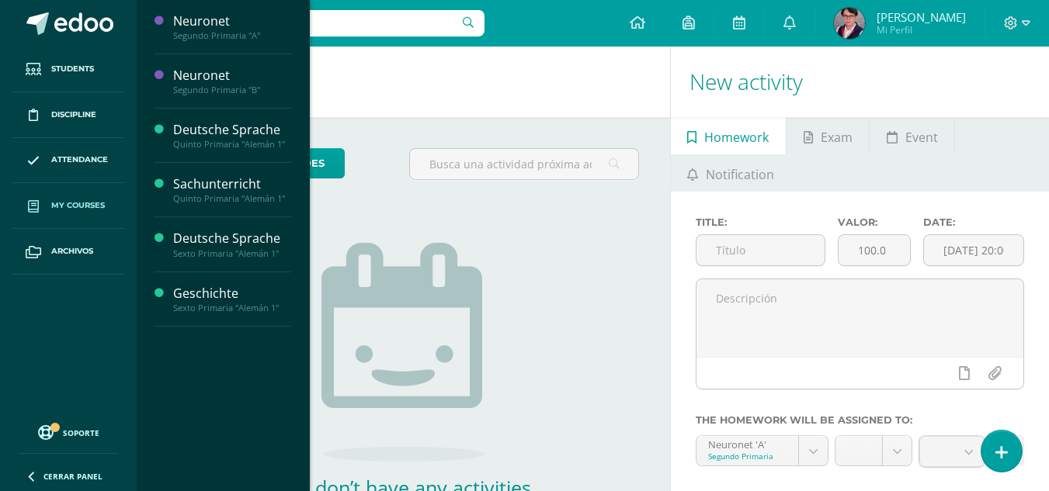
click at [64, 212] on span "My courses" at bounding box center [78, 205] width 54 height 12
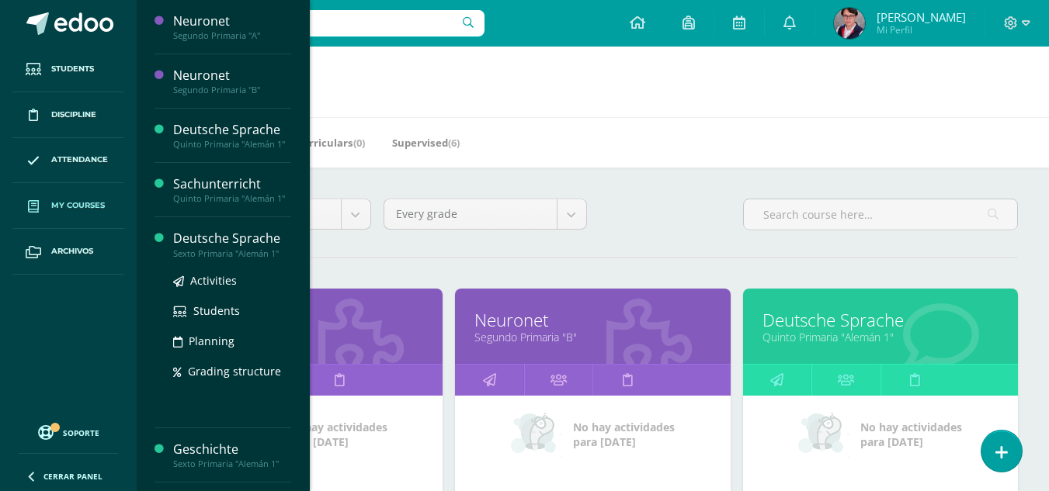
click at [246, 244] on div "Deutsche Sprache" at bounding box center [232, 239] width 118 height 18
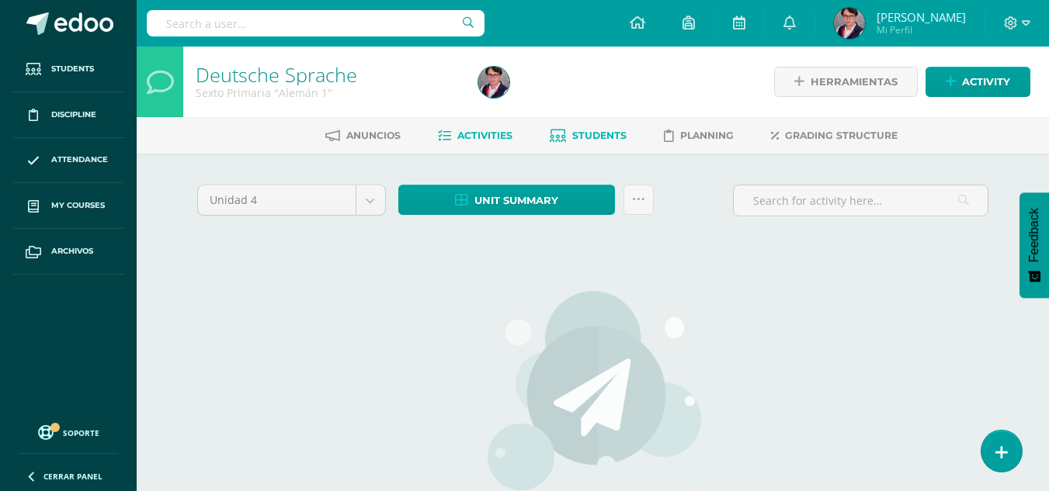
click at [580, 132] on span "Students" at bounding box center [599, 136] width 54 height 12
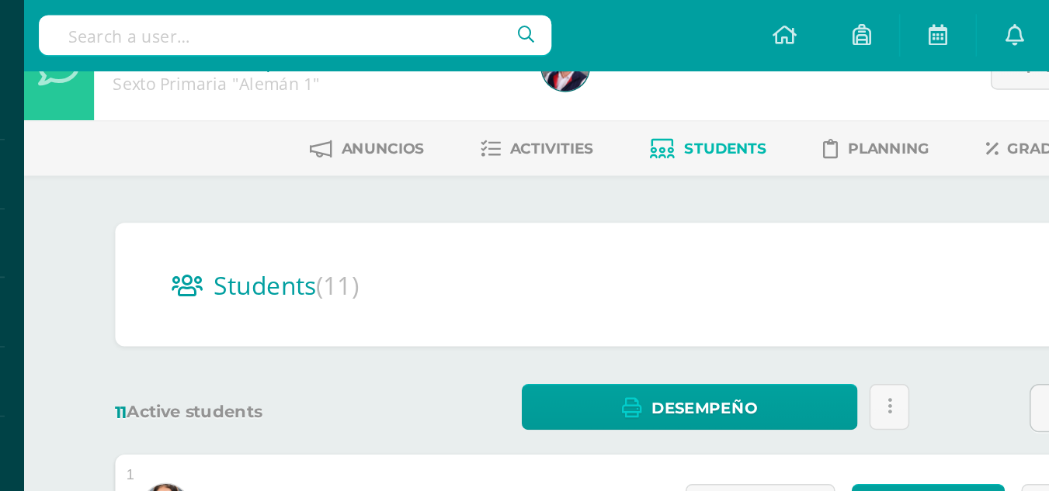
scroll to position [37, 0]
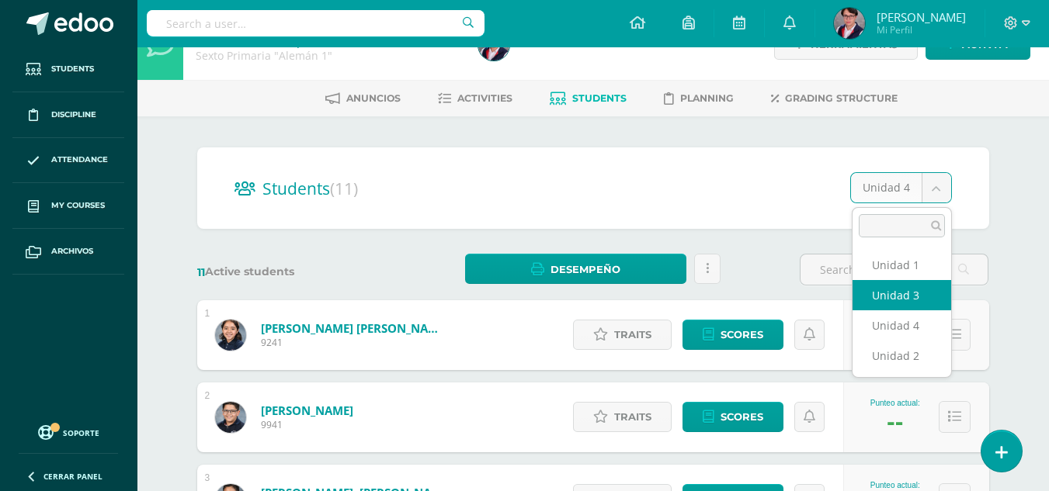
select select "/dashboard/teacher/section/5278/students/?unit=211874"
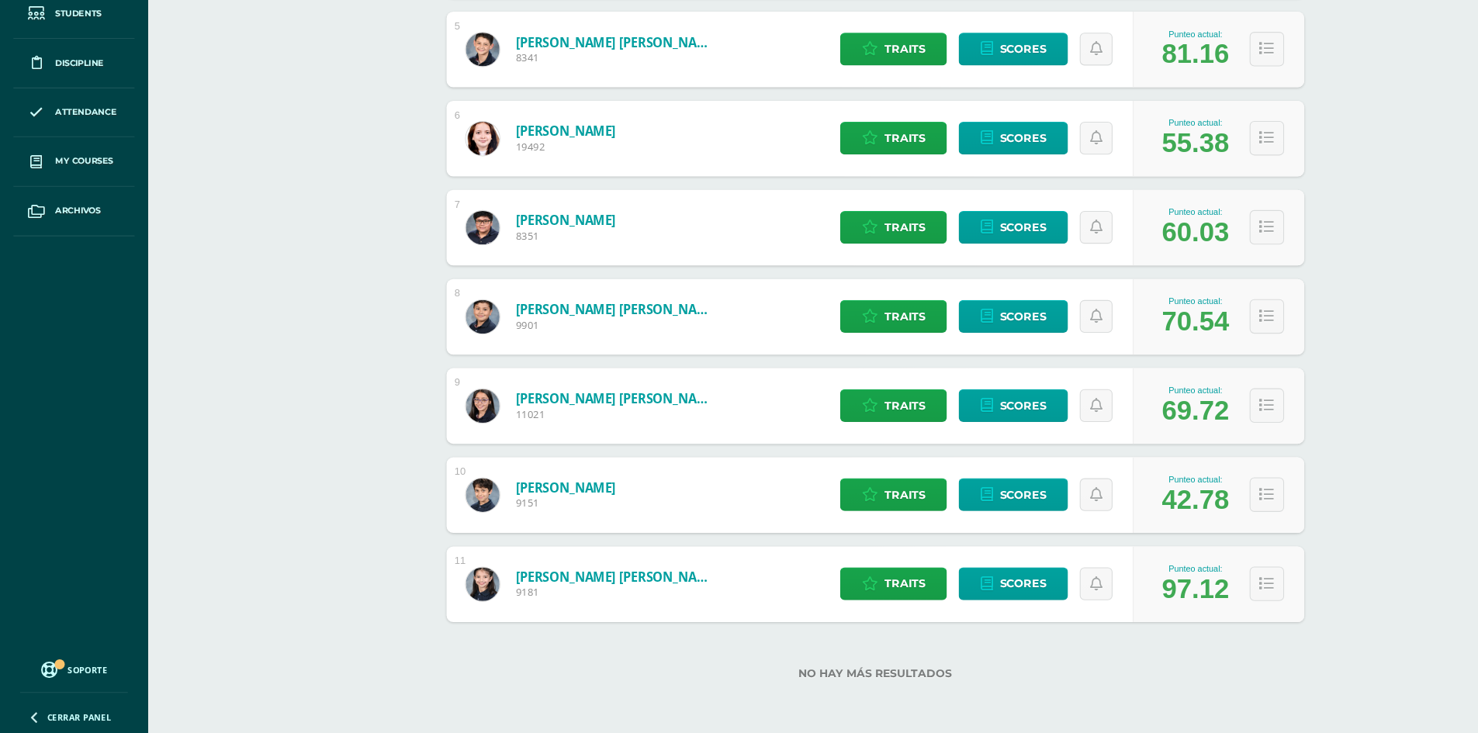
scroll to position [599, 0]
